Goal: Information Seeking & Learning: Understand process/instructions

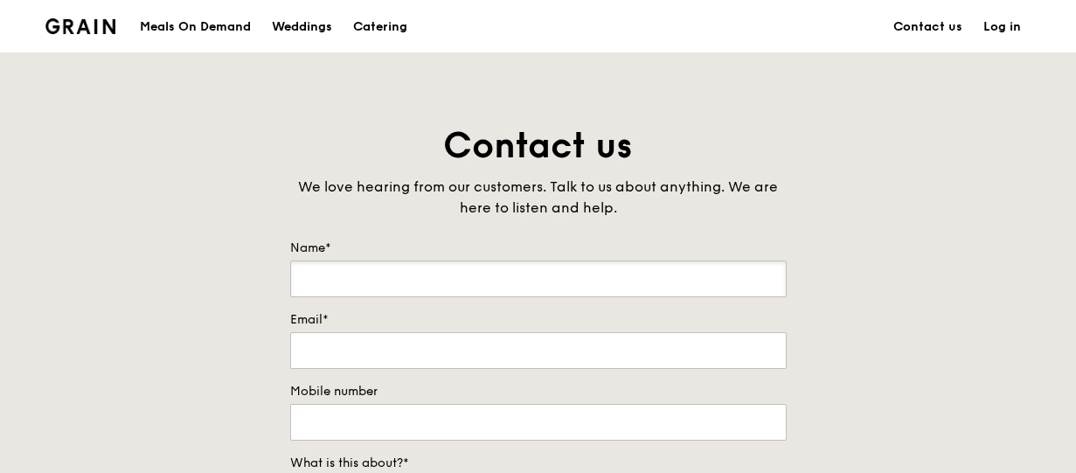
click at [558, 270] on input "Name*" at bounding box center [538, 279] width 497 height 37
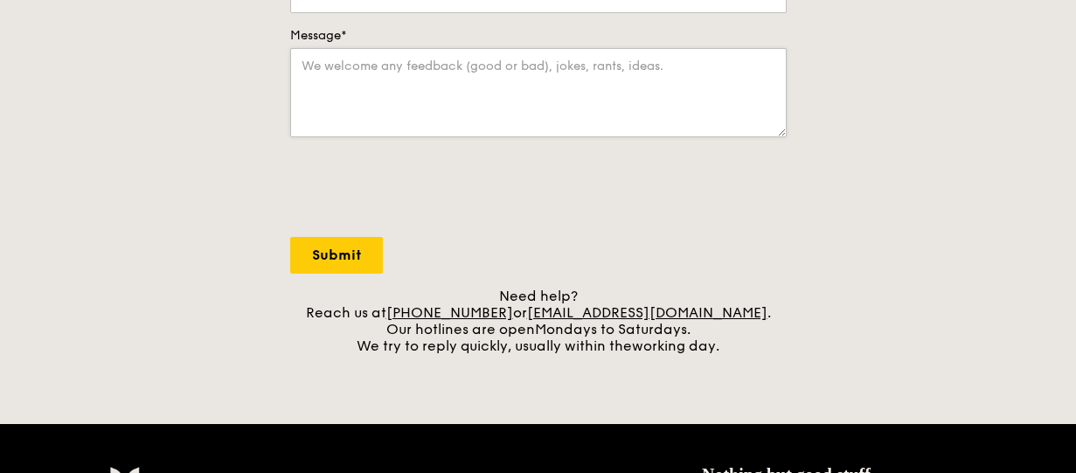
scroll to position [525, 0]
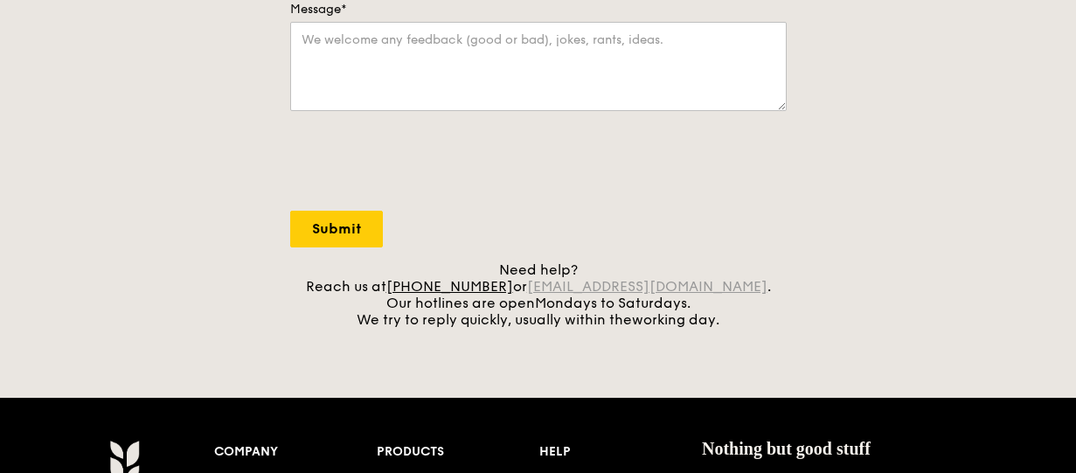
drag, startPoint x: 733, startPoint y: 294, endPoint x: 558, endPoint y: 289, distance: 175.8
click at [557, 289] on div "Need help? Reach us at +65 3163 5335 or concierge@grain.com.sg . Our hotlines a…" at bounding box center [538, 294] width 497 height 66
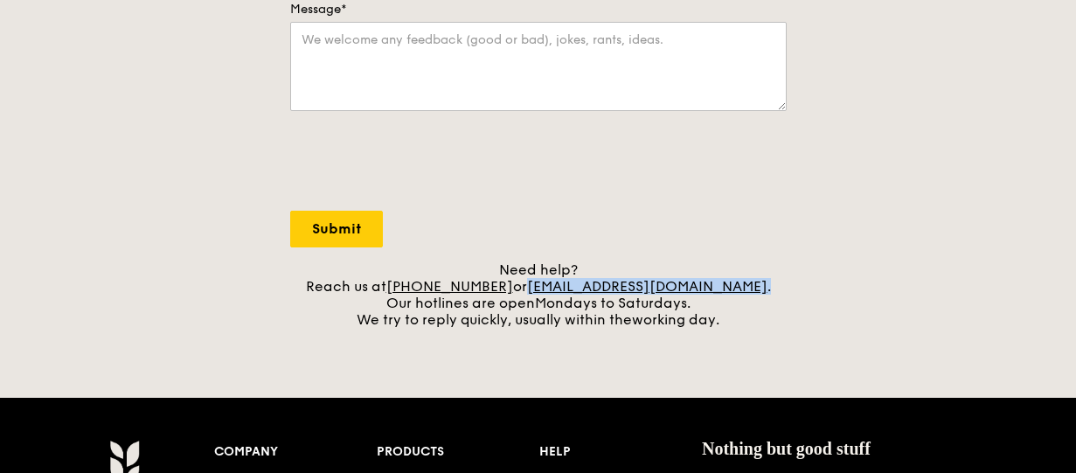
copy div "concierge@grain.com.sg ."
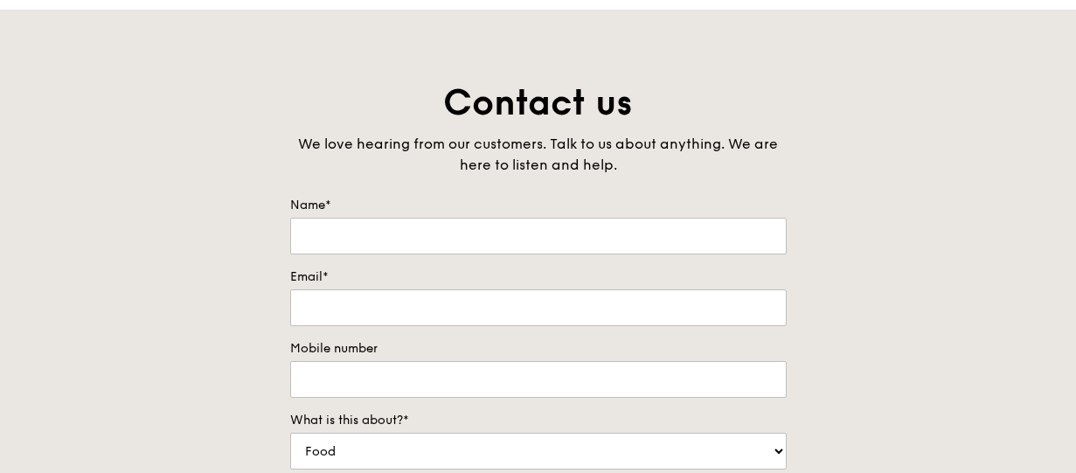
scroll to position [0, 0]
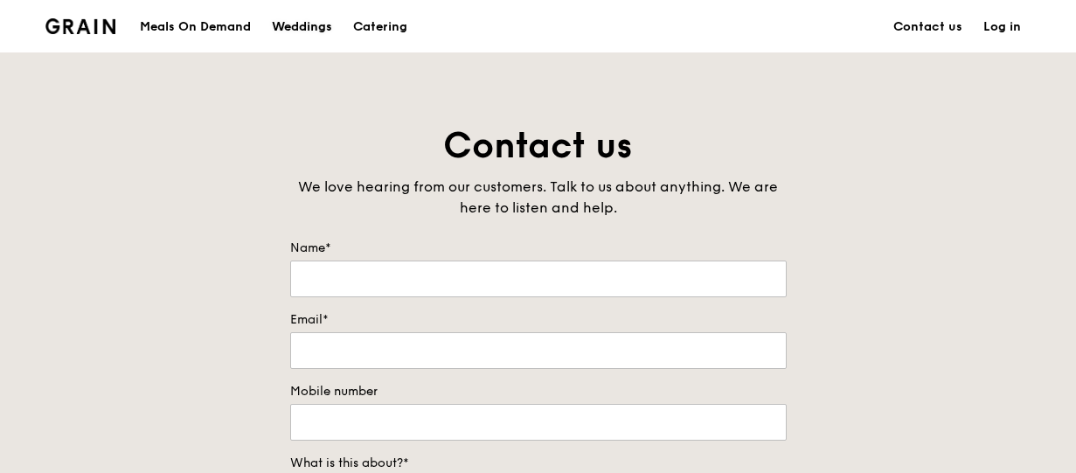
click at [308, 33] on div "Weddings" at bounding box center [302, 27] width 60 height 52
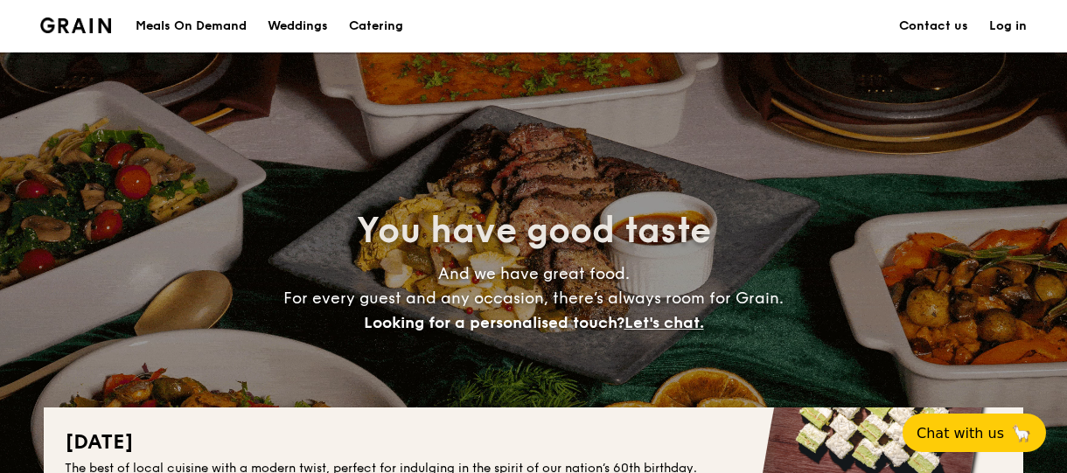
click at [393, 27] on h1 "Catering" at bounding box center [376, 26] width 54 height 52
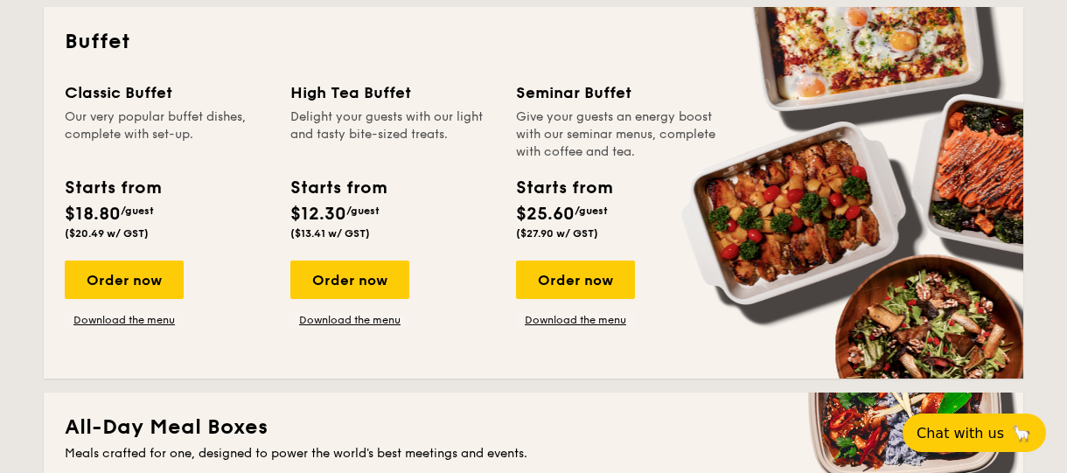
scroll to position [787, 0]
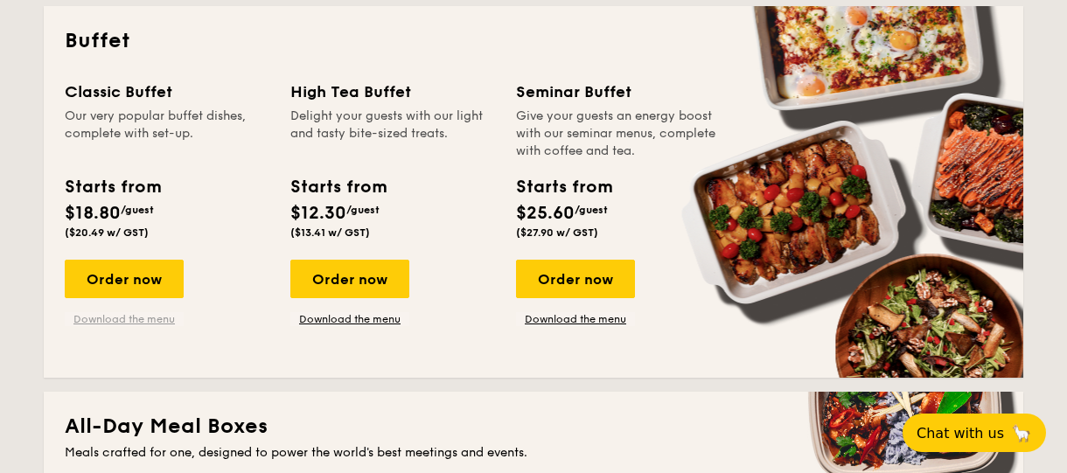
click at [133, 321] on link "Download the menu" at bounding box center [124, 319] width 119 height 14
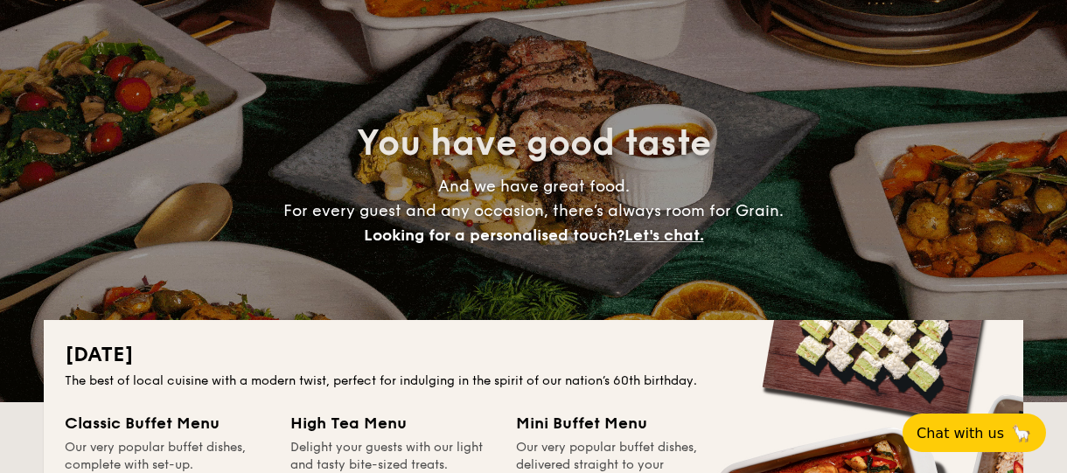
scroll to position [0, 0]
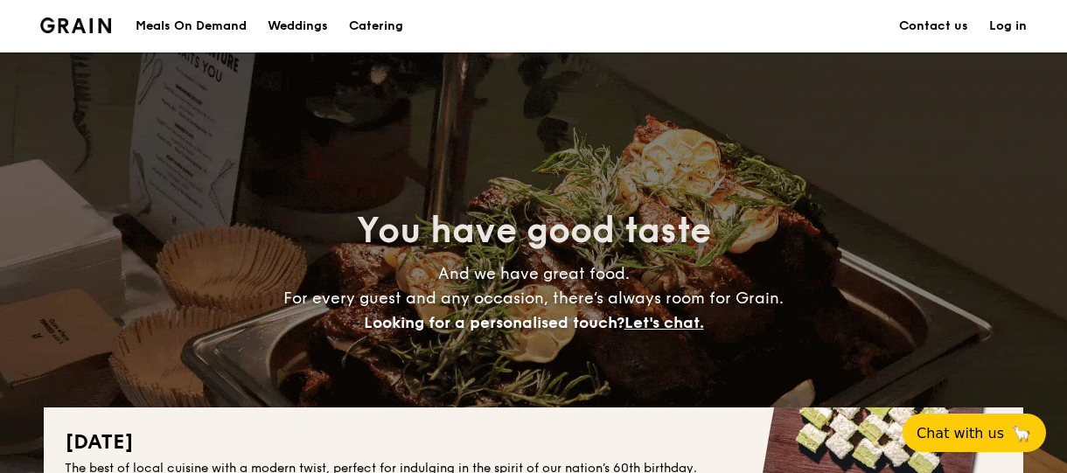
click at [90, 24] on img at bounding box center [75, 25] width 71 height 16
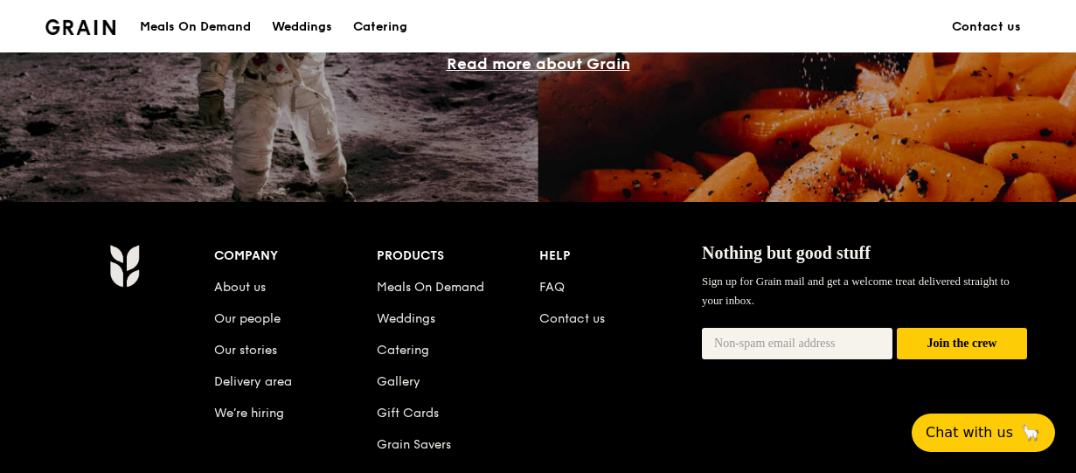
scroll to position [1748, 0]
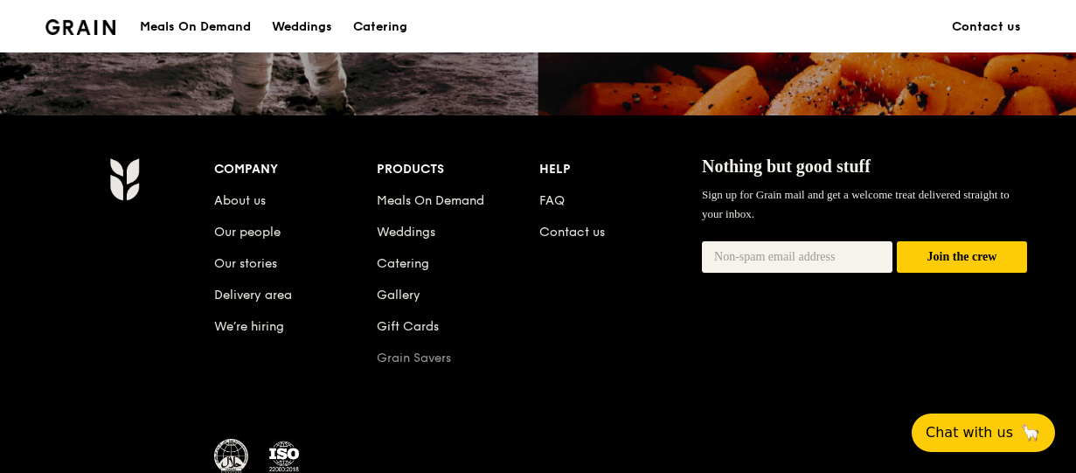
click at [411, 352] on link "Grain Savers" at bounding box center [414, 358] width 74 height 15
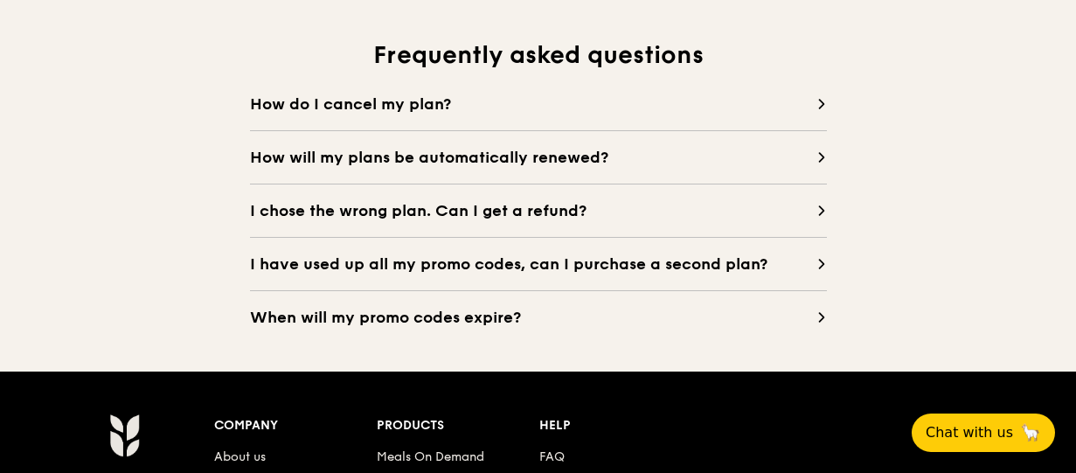
scroll to position [1606, 0]
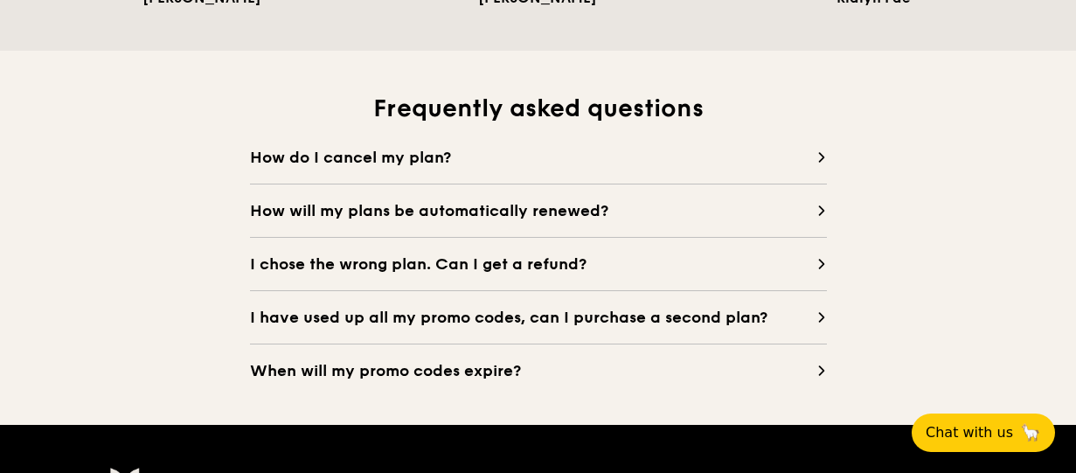
click at [817, 158] on icon at bounding box center [821, 157] width 10 height 10
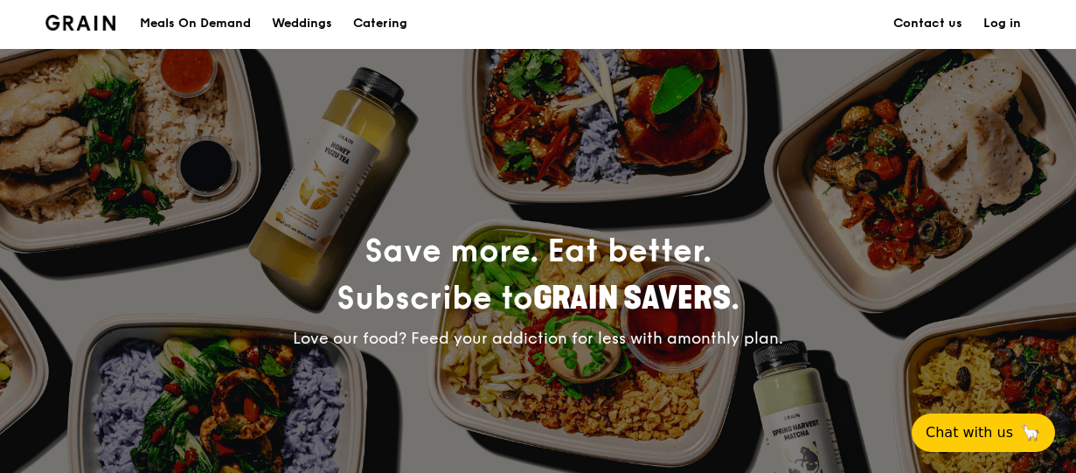
scroll to position [0, 0]
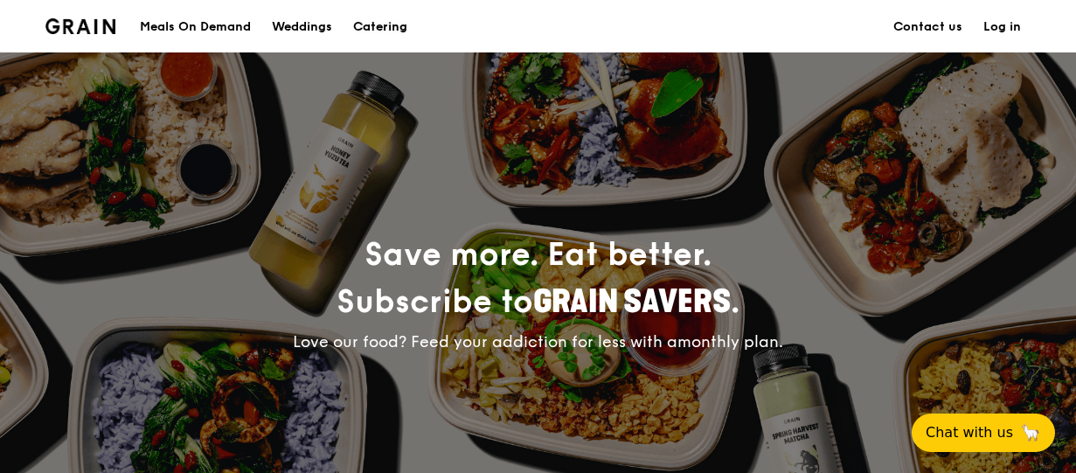
click at [377, 29] on div "Catering" at bounding box center [380, 27] width 54 height 52
